Goal: Information Seeking & Learning: Find specific page/section

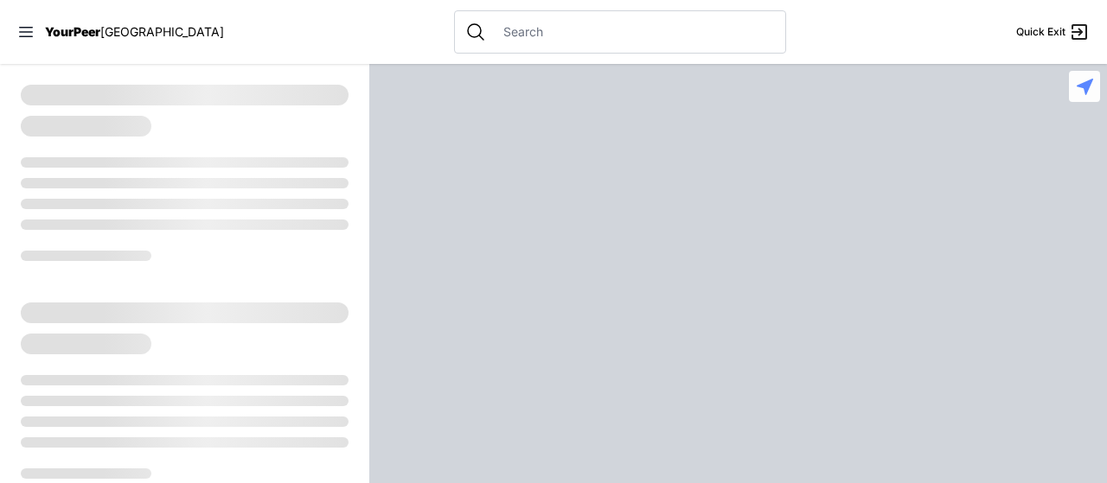
select select "recentlyUpdated"
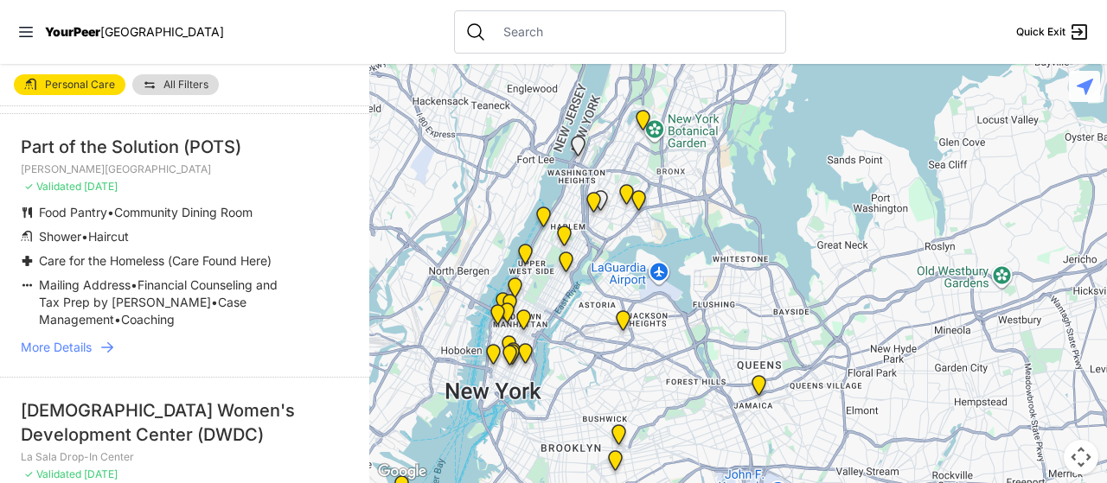
scroll to position [1418, 0]
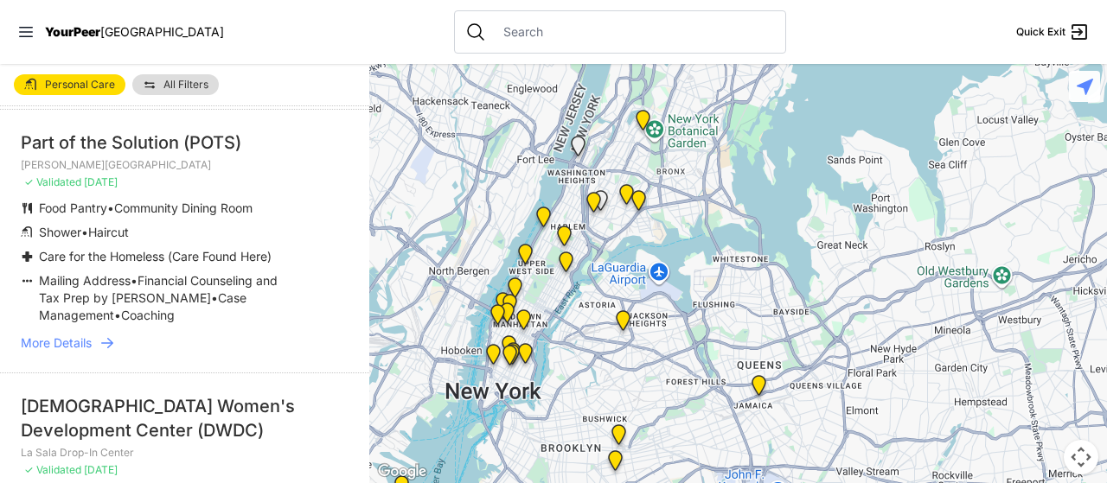
click at [62, 352] on span "More Details" at bounding box center [56, 343] width 71 height 17
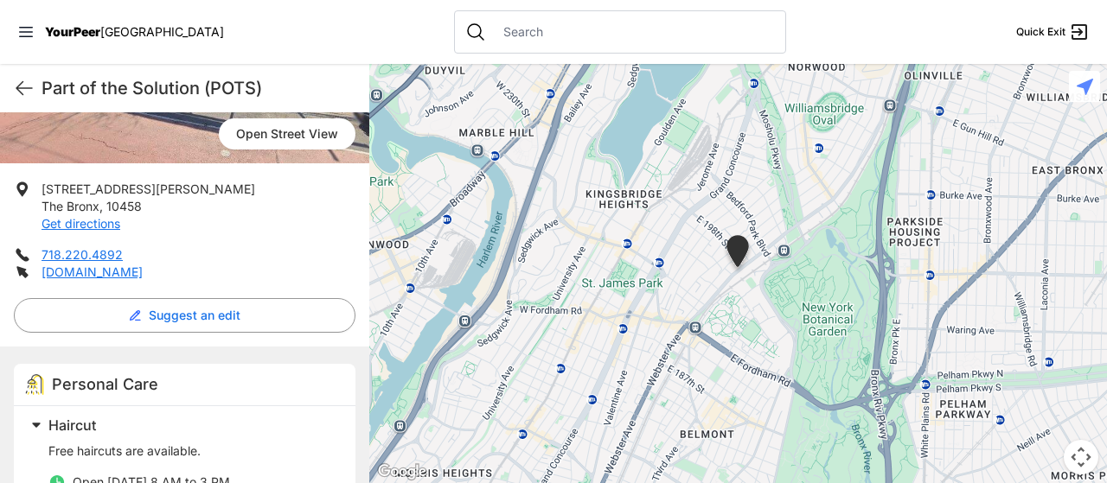
scroll to position [282, 0]
click at [104, 272] on link "[DOMAIN_NAME]" at bounding box center [92, 271] width 101 height 15
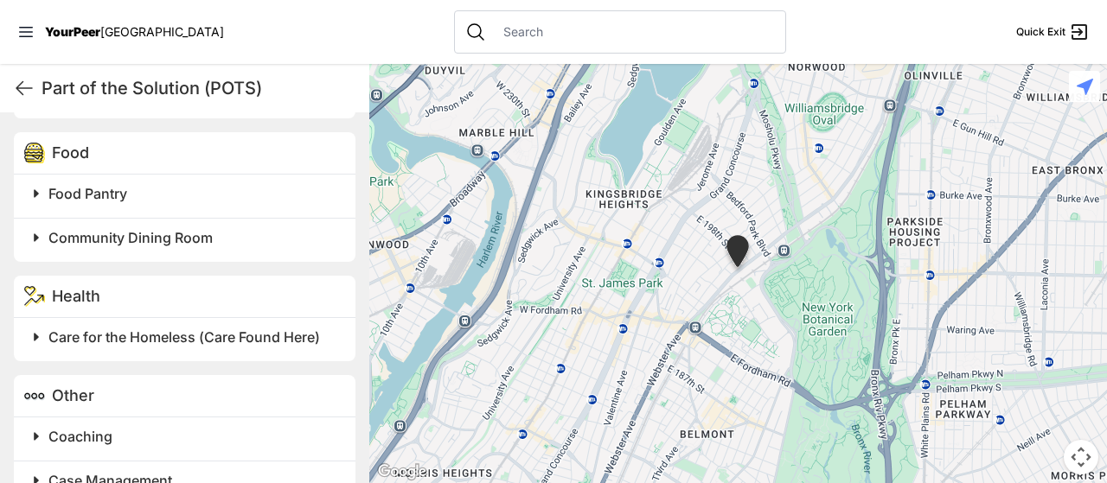
scroll to position [0, 0]
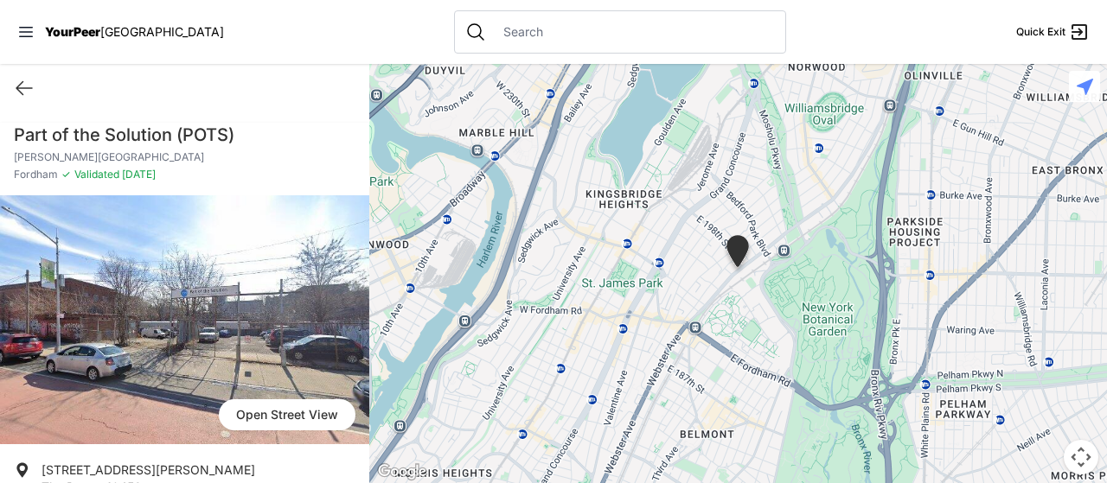
select select "recentlyUpdated"
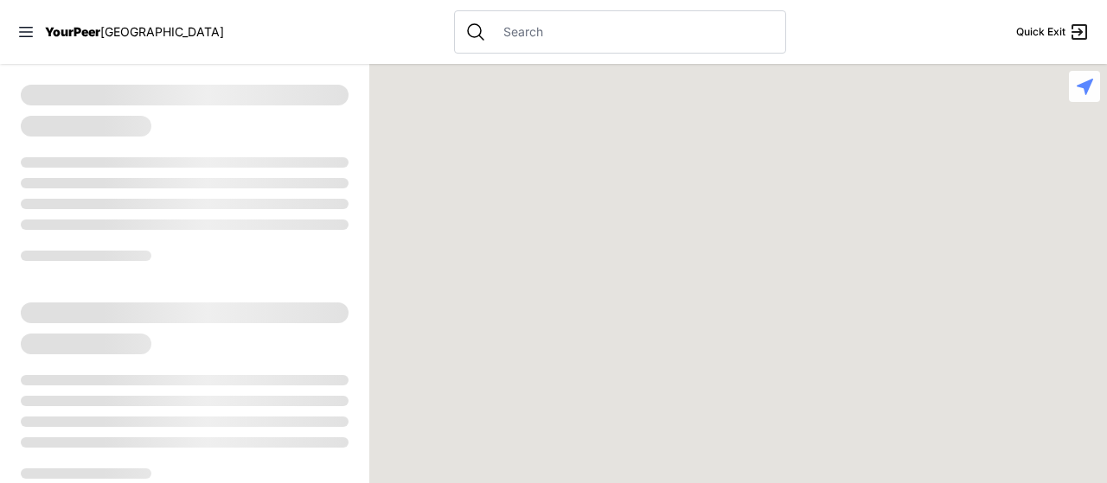
select select "recentlyUpdated"
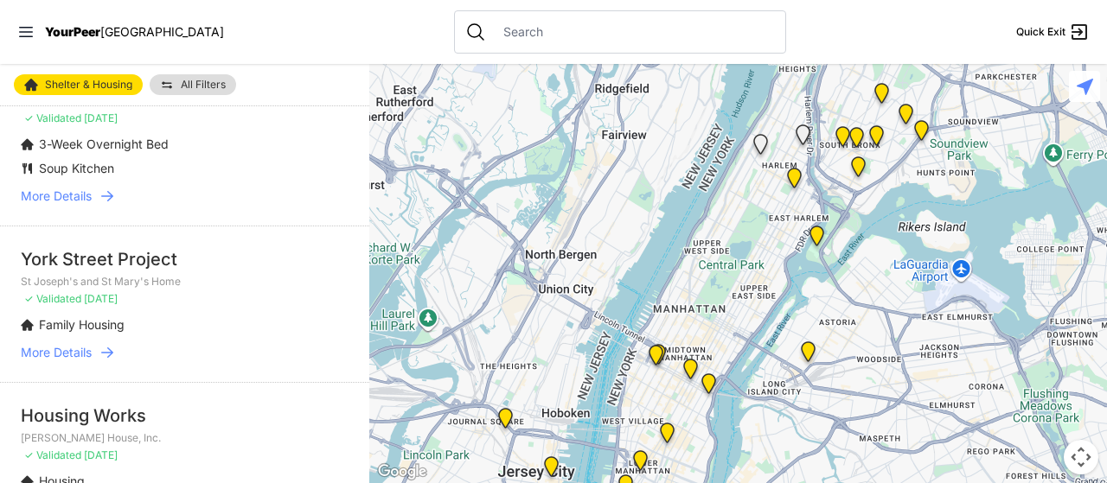
scroll to position [515, 0]
